Goal: Navigation & Orientation: Find specific page/section

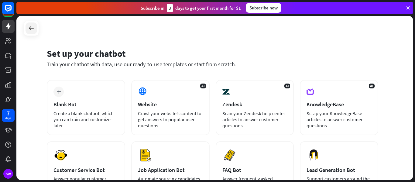
click at [33, 27] on icon at bounding box center [31, 28] width 7 height 7
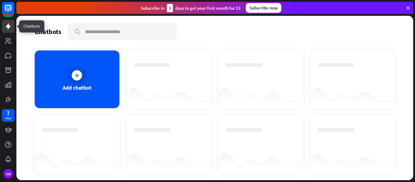
click at [10, 26] on icon at bounding box center [8, 26] width 5 height 6
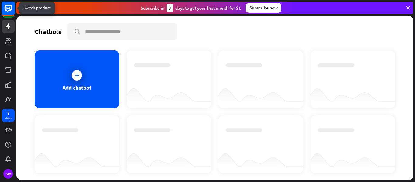
click at [8, 11] on icon at bounding box center [8, 8] width 7 height 7
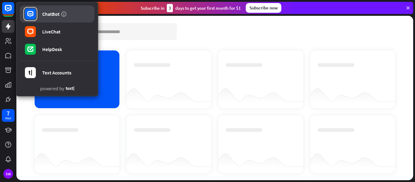
click at [55, 15] on div "ChatBot" at bounding box center [50, 14] width 17 height 6
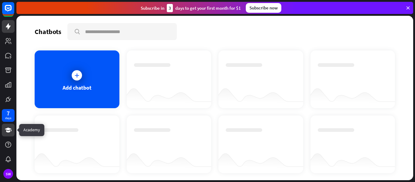
click at [8, 132] on icon at bounding box center [8, 129] width 7 height 7
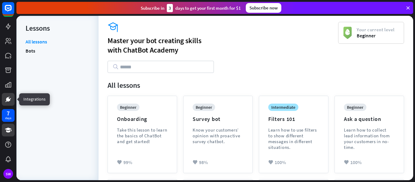
click at [6, 97] on icon at bounding box center [8, 99] width 7 height 7
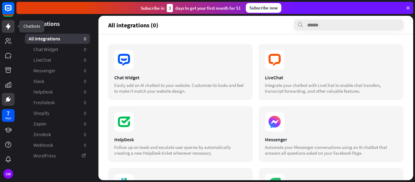
click at [7, 25] on icon at bounding box center [8, 26] width 7 height 7
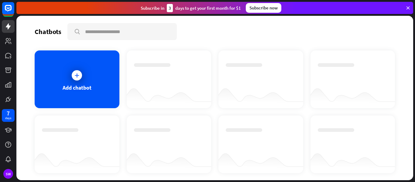
click at [407, 7] on icon at bounding box center [407, 7] width 5 height 5
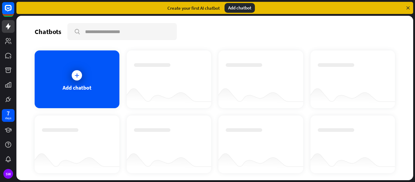
click at [244, 8] on div "Add chatbot" at bounding box center [239, 8] width 30 height 10
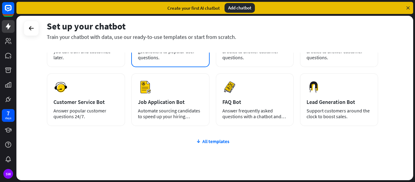
scroll to position [68, 0]
click at [219, 139] on div "All templates" at bounding box center [212, 141] width 331 height 6
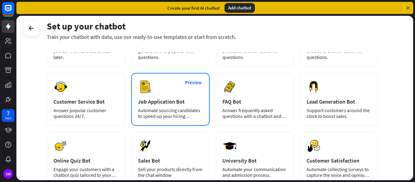
scroll to position [0, 0]
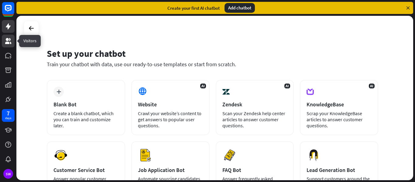
click at [6, 46] on link at bounding box center [8, 41] width 13 height 13
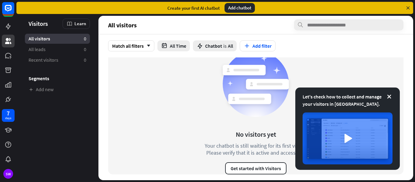
scroll to position [10, 0]
click at [233, 167] on button "Get started with Visitors" at bounding box center [255, 168] width 61 height 12
click at [327, 11] on div "close" at bounding box center [207, 91] width 415 height 182
click at [53, 43] on div "All visitors 0" at bounding box center [57, 39] width 65 height 10
click at [55, 50] on link "All leads 0" at bounding box center [57, 49] width 65 height 10
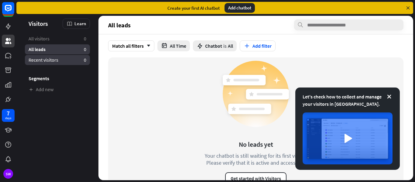
click at [53, 57] on span "Recent visitors" at bounding box center [44, 60] width 30 height 6
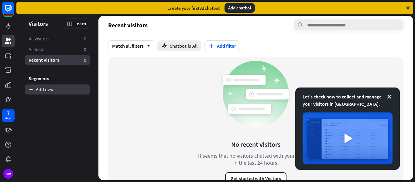
click at [36, 90] on link "Add new" at bounding box center [57, 89] width 65 height 10
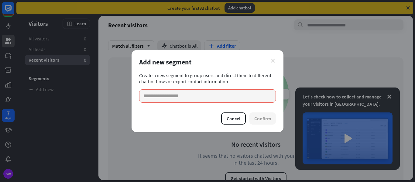
click at [272, 59] on icon "close" at bounding box center [273, 61] width 4 height 4
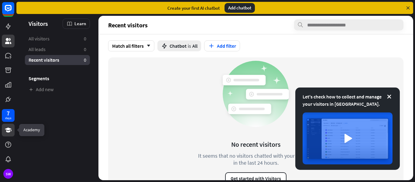
click at [8, 127] on icon at bounding box center [8, 129] width 7 height 7
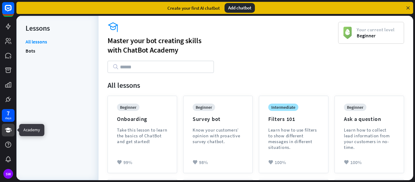
click at [4, 127] on link at bounding box center [8, 130] width 13 height 13
click at [10, 130] on icon at bounding box center [8, 129] width 7 height 7
click at [8, 146] on icon at bounding box center [8, 144] width 6 height 6
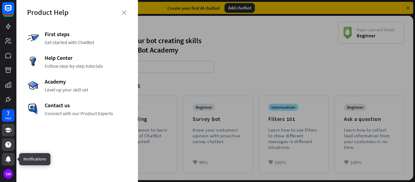
click at [8, 161] on icon at bounding box center [7, 159] width 5 height 6
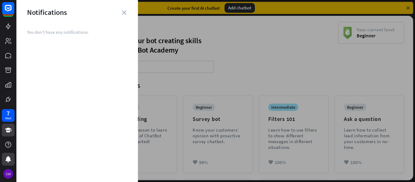
click at [7, 176] on div "SW" at bounding box center [8, 174] width 10 height 10
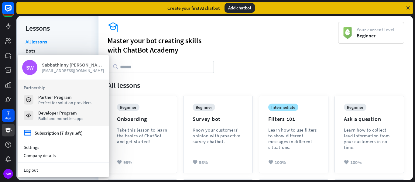
click at [90, 72] on span "[EMAIL_ADDRESS][DOMAIN_NAME]" at bounding box center [73, 70] width 62 height 5
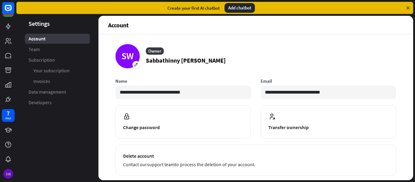
click at [6, 171] on div "SW" at bounding box center [8, 174] width 10 height 10
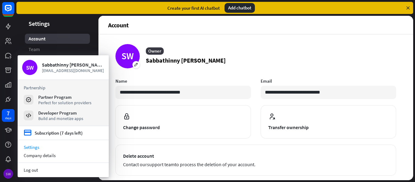
click at [6, 171] on div "SW" at bounding box center [8, 174] width 10 height 10
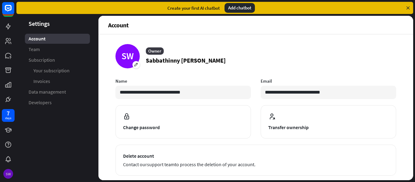
click at [6, 171] on div "SW" at bounding box center [8, 174] width 10 height 10
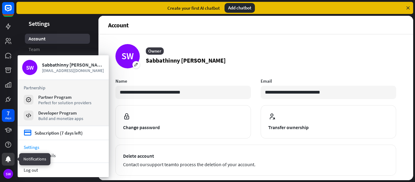
click at [4, 159] on div at bounding box center [8, 159] width 13 height 13
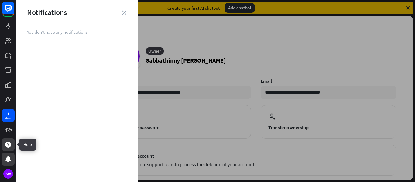
click at [7, 141] on icon at bounding box center [8, 144] width 7 height 7
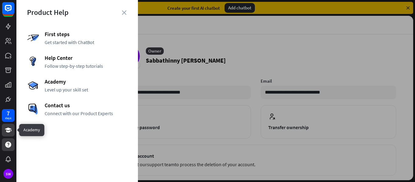
click at [8, 128] on icon at bounding box center [8, 130] width 7 height 5
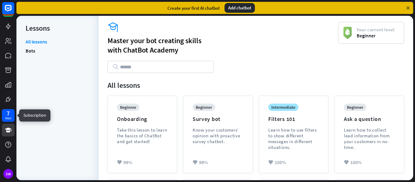
click at [9, 118] on div "days" at bounding box center [8, 118] width 6 height 4
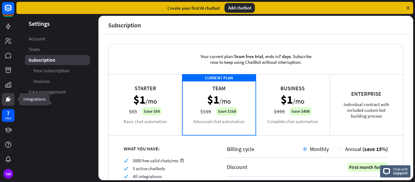
click at [6, 100] on icon at bounding box center [8, 99] width 7 height 7
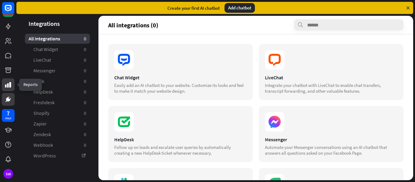
click at [6, 82] on icon at bounding box center [8, 84] width 7 height 7
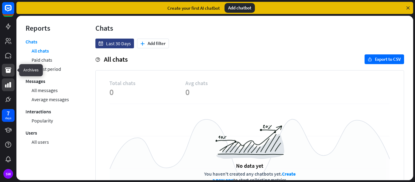
click at [6, 70] on icon at bounding box center [8, 69] width 6 height 5
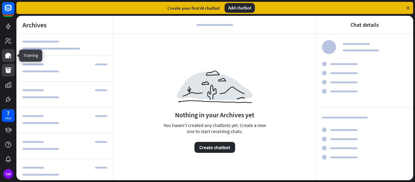
click at [8, 57] on icon at bounding box center [8, 55] width 6 height 5
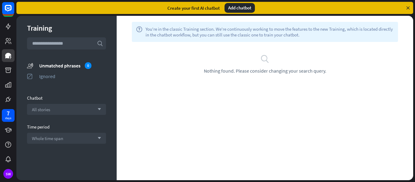
click at [410, 8] on icon at bounding box center [407, 7] width 5 height 5
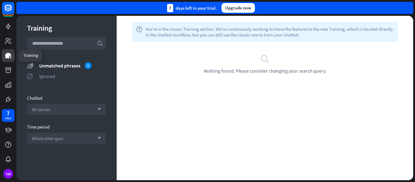
click at [7, 54] on icon at bounding box center [8, 55] width 6 height 5
click at [7, 42] on icon at bounding box center [8, 41] width 6 height 6
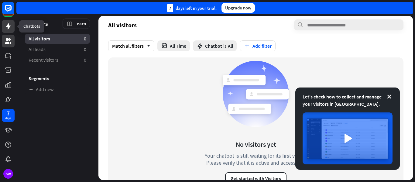
click at [7, 24] on icon at bounding box center [8, 26] width 7 height 7
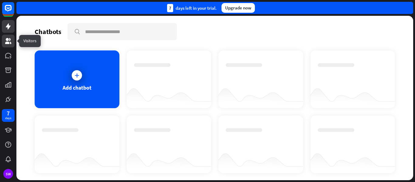
click at [5, 36] on link at bounding box center [8, 41] width 13 height 13
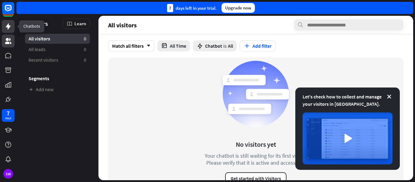
click at [6, 28] on icon at bounding box center [8, 26] width 7 height 7
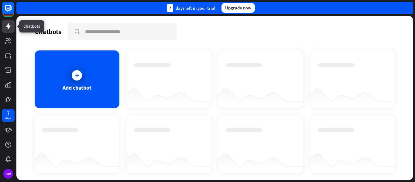
click at [6, 28] on icon at bounding box center [8, 26] width 7 height 7
click at [7, 11] on icon at bounding box center [8, 8] width 7 height 7
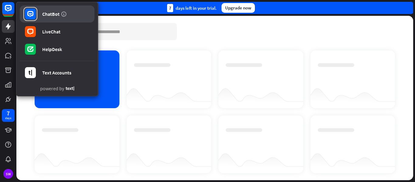
click at [44, 13] on div "ChatBot" at bounding box center [50, 14] width 17 height 6
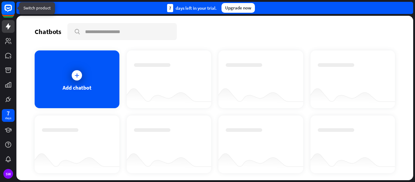
click at [6, 5] on rect at bounding box center [8, 8] width 13 height 13
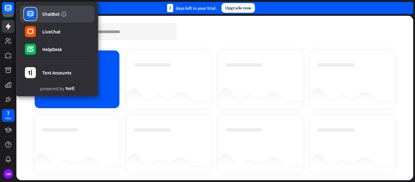
click at [45, 15] on div "ChatBot" at bounding box center [50, 14] width 17 height 6
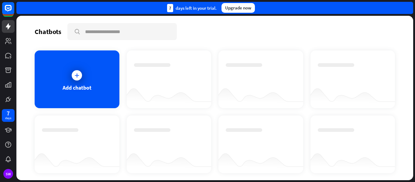
scroll to position [89, 0]
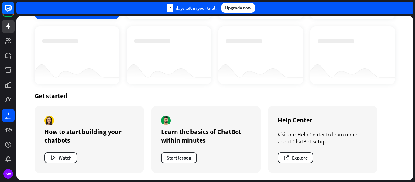
drag, startPoint x: 414, startPoint y: 175, endPoint x: 410, endPoint y: 165, distance: 10.5
click at [410, 165] on div "Chatbots search Add chatbot Get started How to start building your chatbots Wat…" at bounding box center [215, 99] width 398 height 166
drag, startPoint x: 414, startPoint y: 164, endPoint x: 414, endPoint y: 184, distance: 20.6
click at [414, 182] on html "7 days SW close Product Help First steps Get started with ChatBot Help Center F…" at bounding box center [207, 91] width 415 height 182
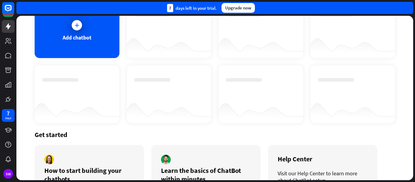
scroll to position [0, 0]
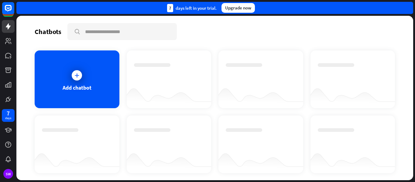
drag, startPoint x: 413, startPoint y: 88, endPoint x: 414, endPoint y: 183, distance: 95.7
click at [414, 182] on html "7 days SW close Product Help First steps Get started with ChatBot Help Center F…" at bounding box center [207, 91] width 415 height 182
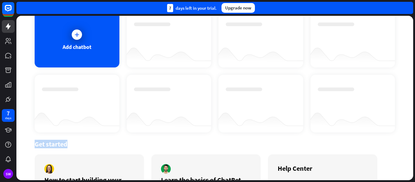
scroll to position [89, 0]
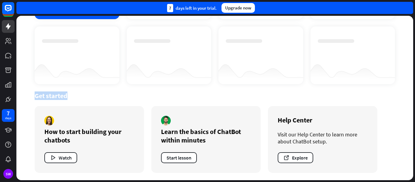
drag, startPoint x: 413, startPoint y: 142, endPoint x: 408, endPoint y: 158, distance: 17.1
click at [408, 158] on div "Chatbots search Add chatbot Get started How to start building your chatbots Wat…" at bounding box center [215, 99] width 398 height 166
click at [8, 98] on icon at bounding box center [8, 99] width 4 height 4
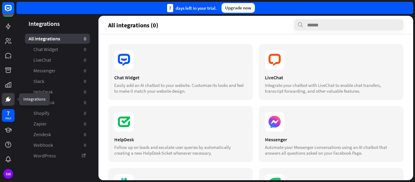
click at [11, 97] on icon at bounding box center [8, 99] width 7 height 7
click at [9, 88] on icon at bounding box center [8, 84] width 7 height 7
